Goal: Task Accomplishment & Management: Use online tool/utility

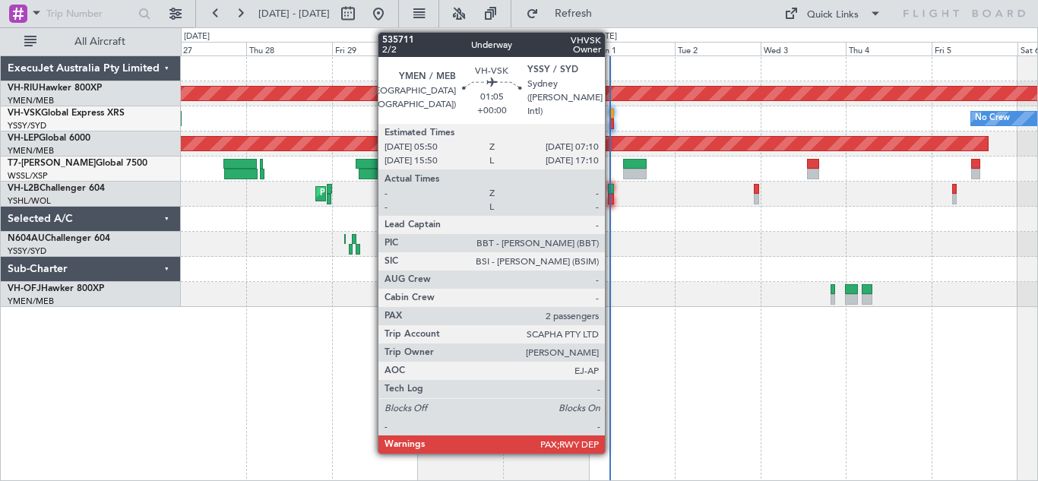
click at [612, 113] on div at bounding box center [612, 114] width 5 height 11
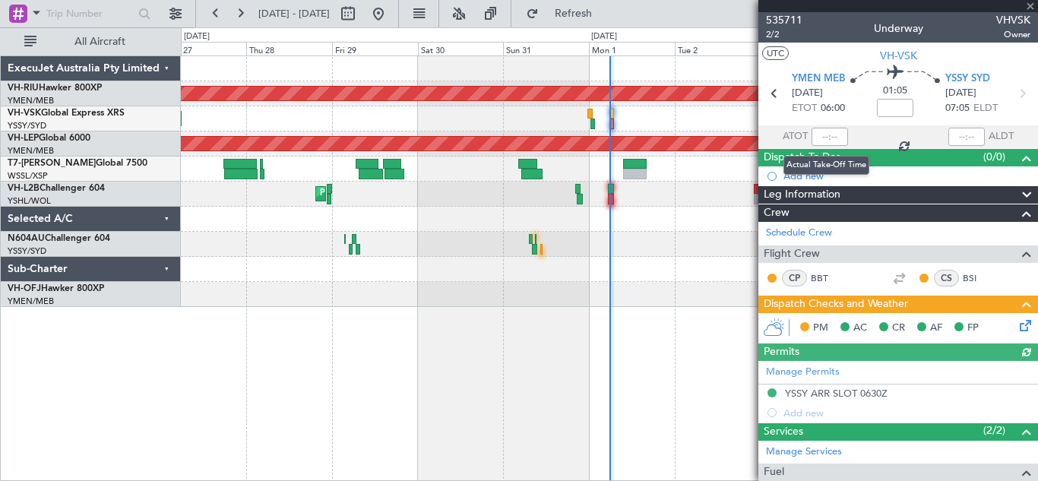
click at [826, 134] on div at bounding box center [830, 137] width 36 height 18
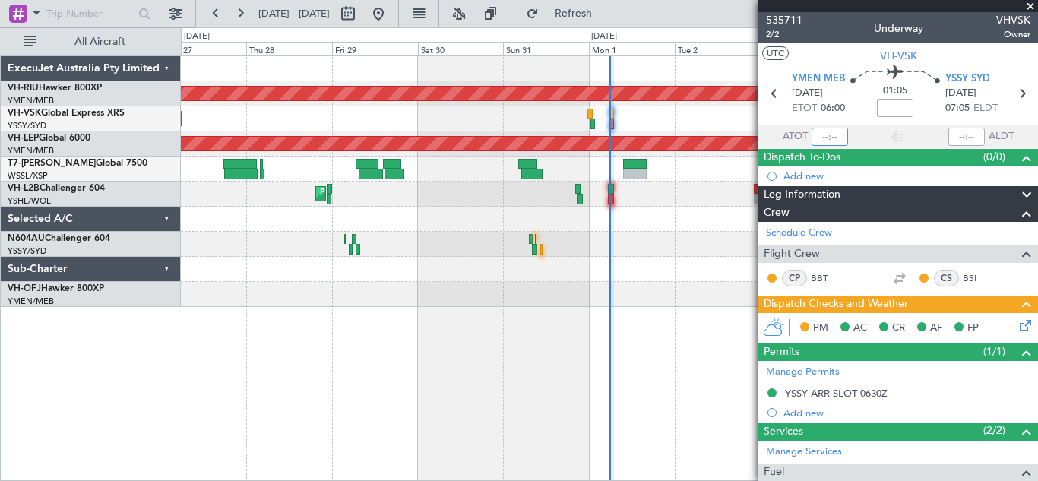
click at [826, 134] on input "text" at bounding box center [830, 137] width 36 height 18
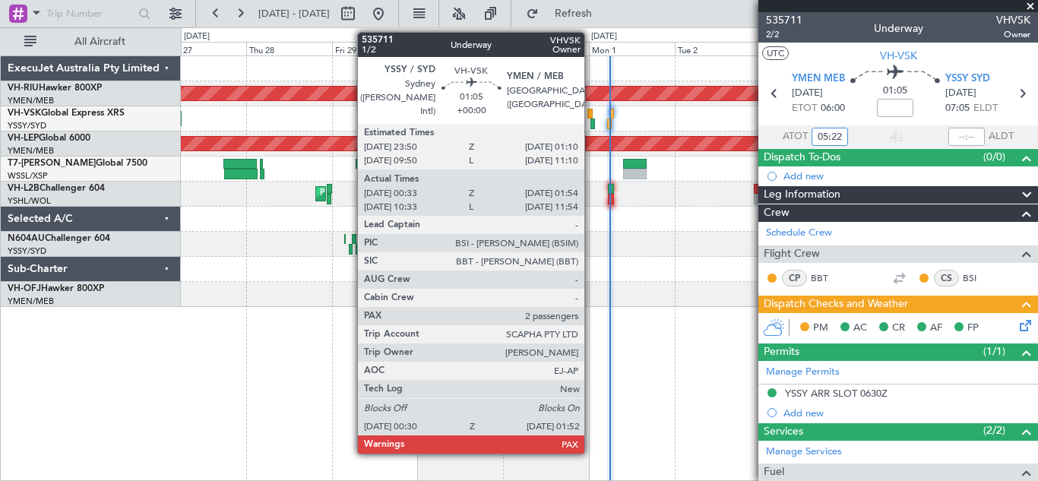
click at [591, 113] on div at bounding box center [590, 114] width 5 height 11
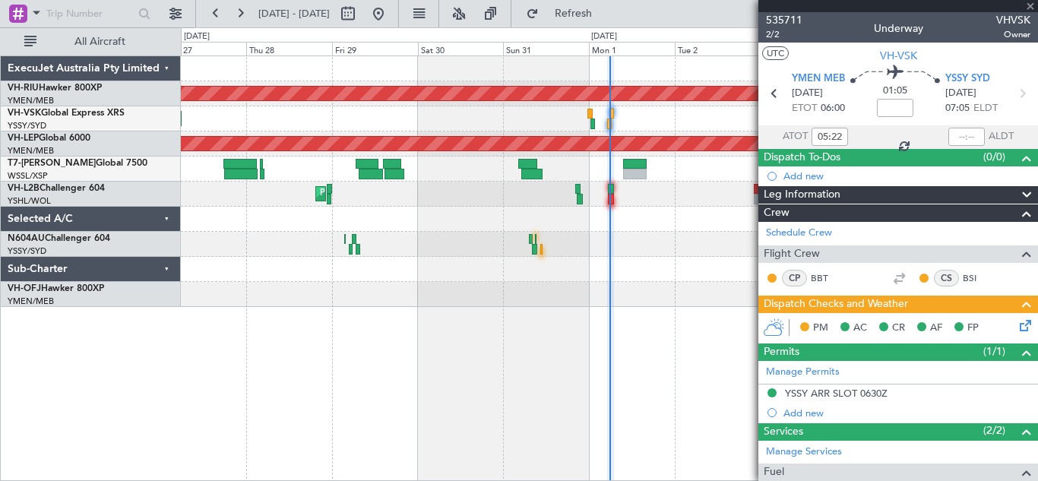
type input "00:43"
type input "01:49"
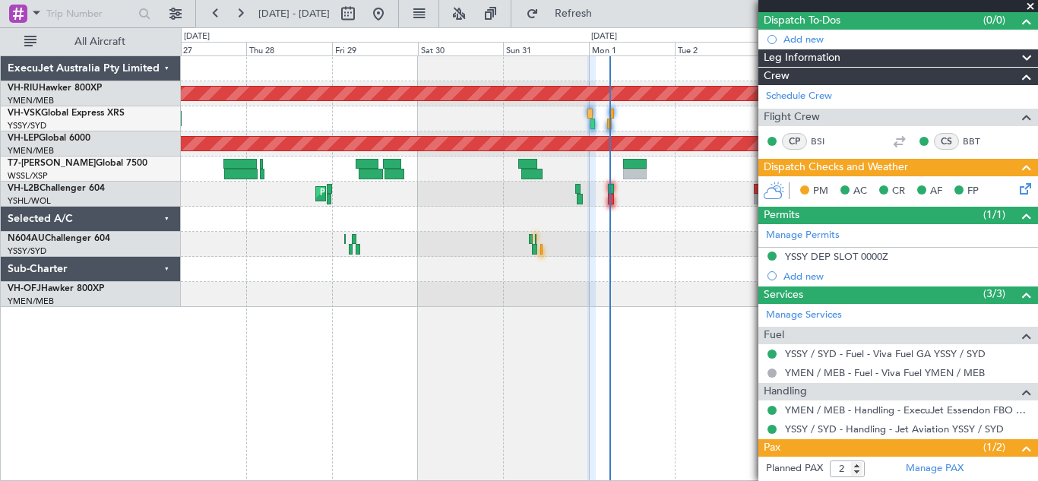
scroll to position [135, 0]
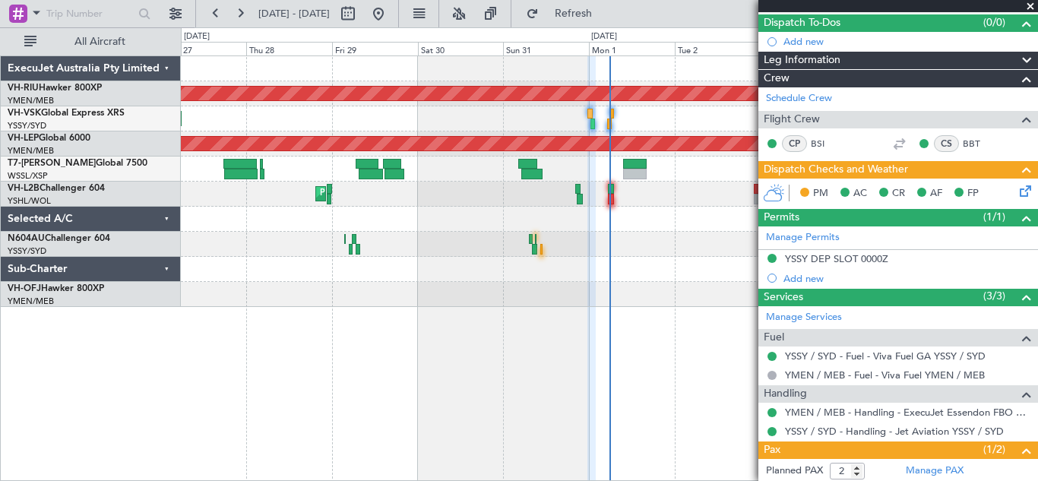
click at [1017, 189] on icon at bounding box center [1023, 188] width 12 height 12
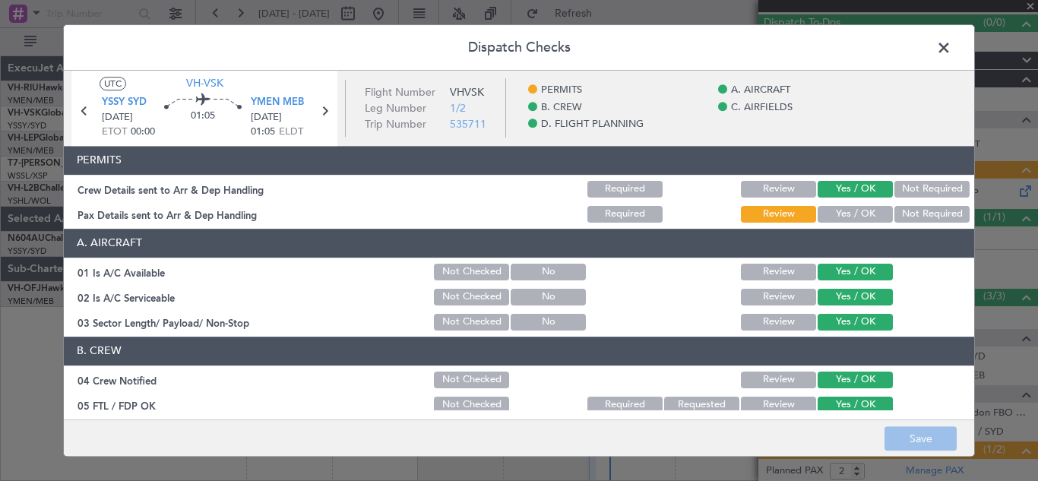
click at [858, 206] on button "Yes / OK" at bounding box center [855, 214] width 75 height 17
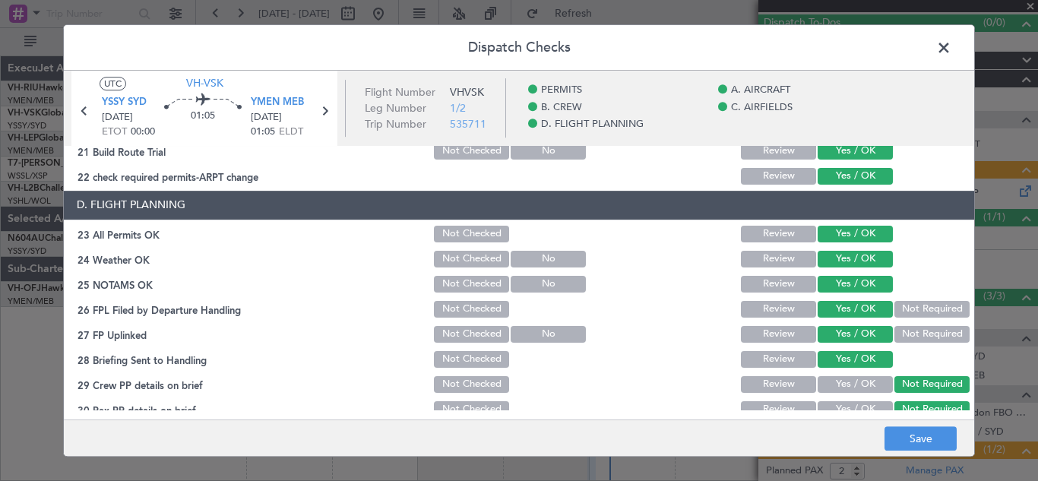
scroll to position [626, 0]
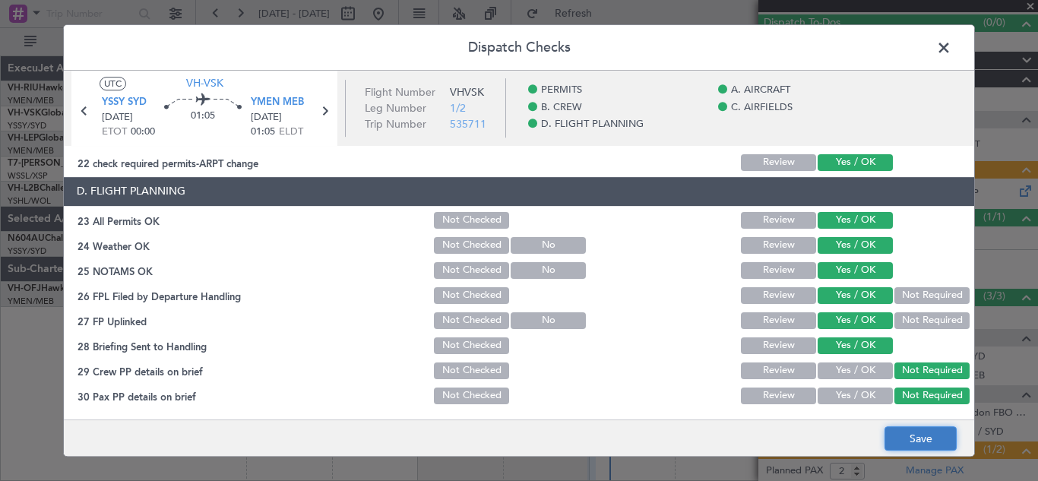
click at [904, 442] on button "Save" at bounding box center [921, 438] width 72 height 24
click at [952, 46] on span at bounding box center [952, 51] width 0 height 30
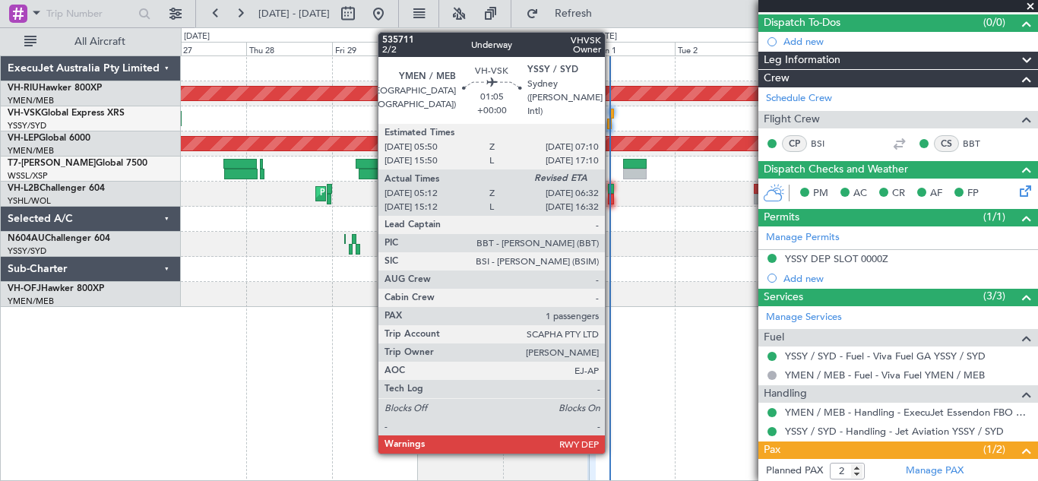
click at [612, 114] on div at bounding box center [612, 114] width 5 height 11
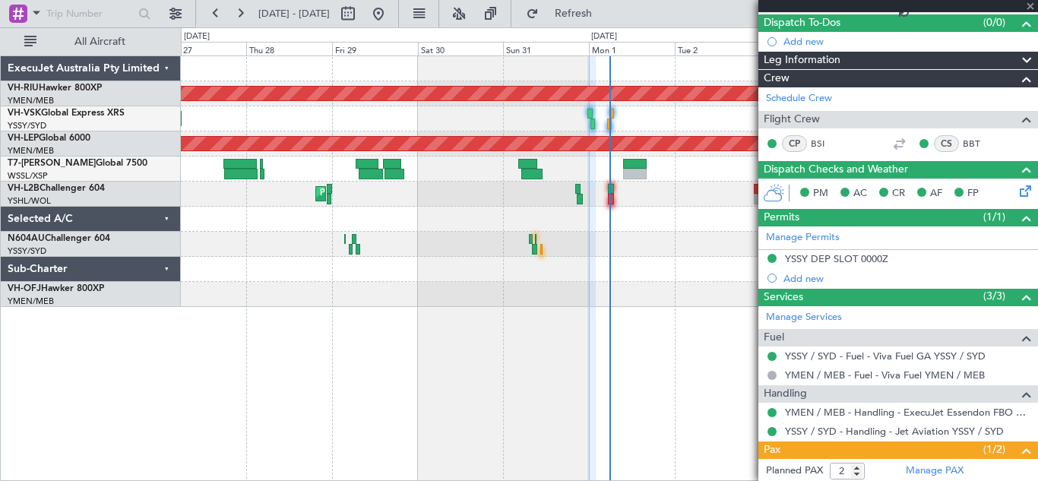
type input "05:22"
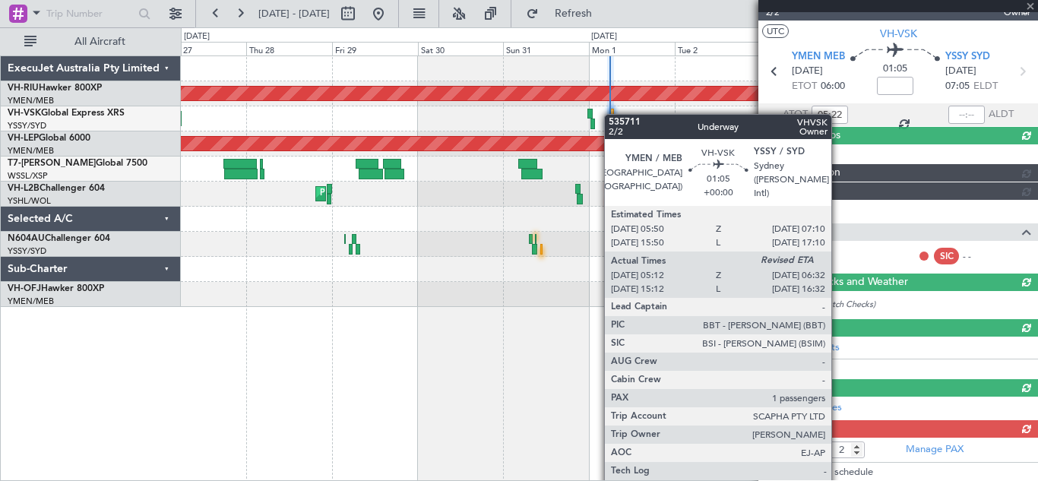
scroll to position [135, 0]
